Goal: Find specific page/section

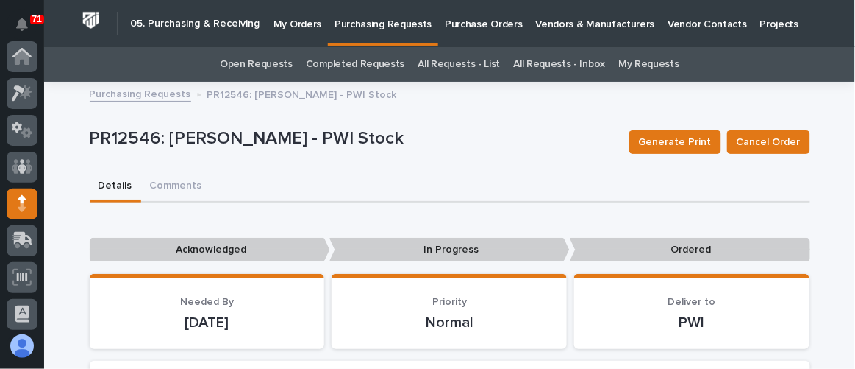
scroll to position [146, 0]
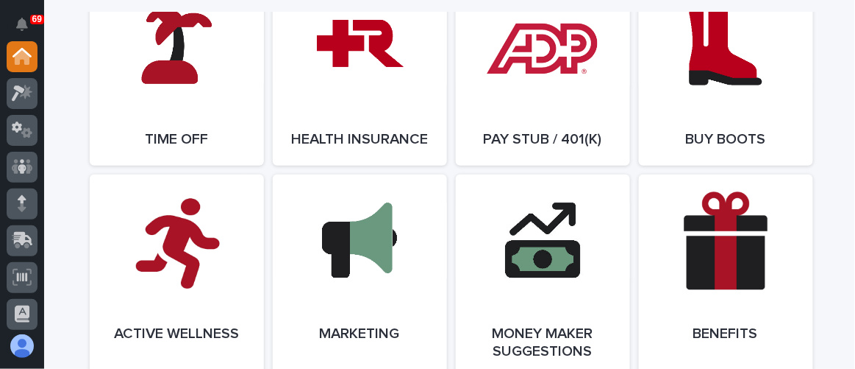
scroll to position [2808, 0]
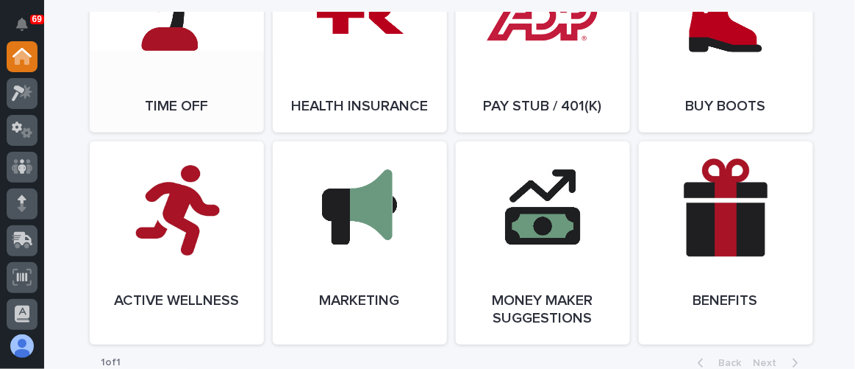
click at [187, 115] on link "Open Link" at bounding box center [177, 39] width 174 height 185
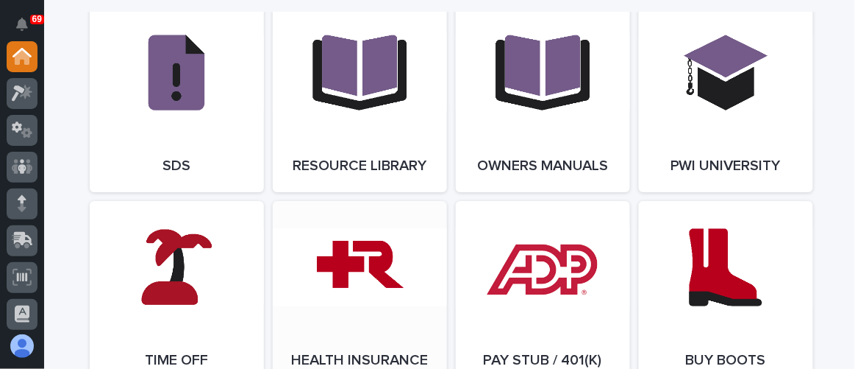
scroll to position [2566, 0]
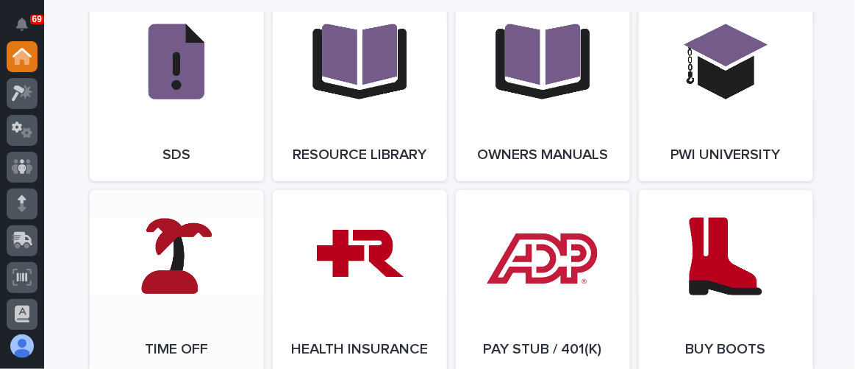
click at [177, 246] on link "Open Link" at bounding box center [177, 282] width 174 height 185
